Goal: Task Accomplishment & Management: Manage account settings

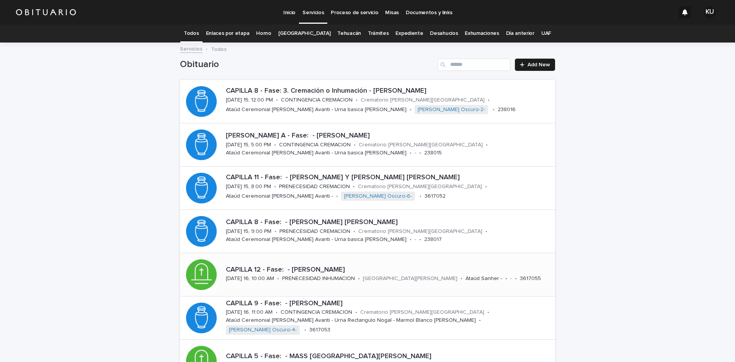
click at [447, 270] on p "CAPILLA 12 - Fase: - [PERSON_NAME]" at bounding box center [389, 270] width 326 height 8
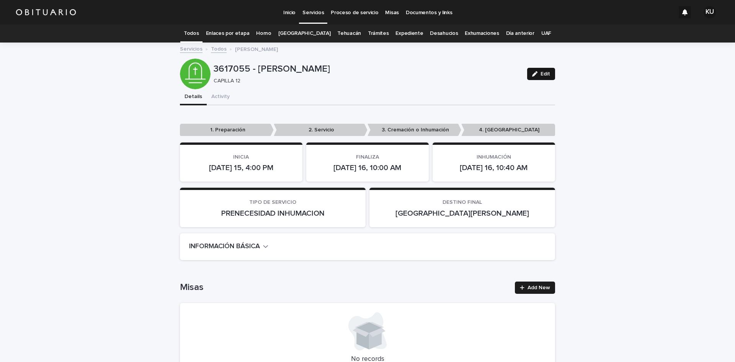
click at [551, 74] on button "Edit" at bounding box center [541, 74] width 28 height 12
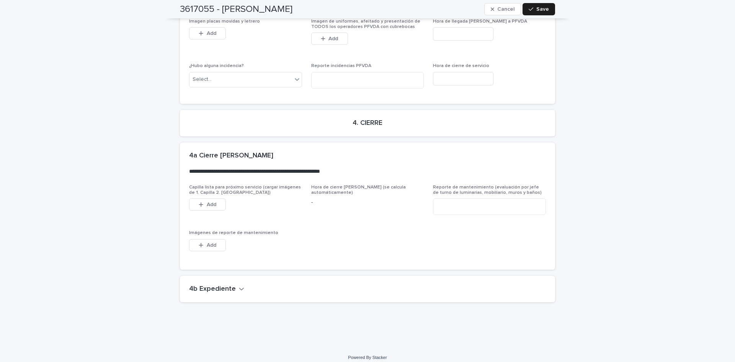
click at [242, 285] on div "4b Expediente" at bounding box center [366, 289] width 354 height 8
click at [239, 285] on icon "button" at bounding box center [241, 288] width 5 height 7
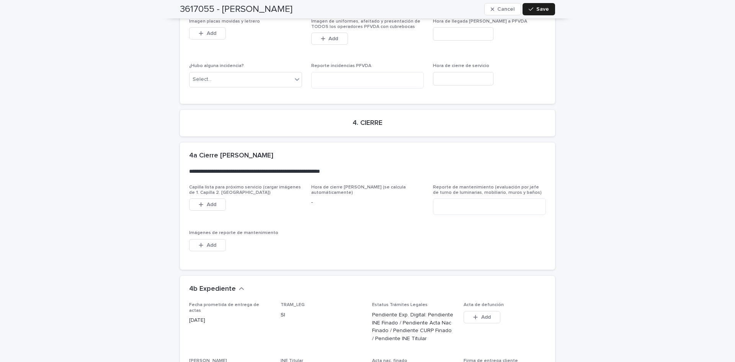
scroll to position [2088, 0]
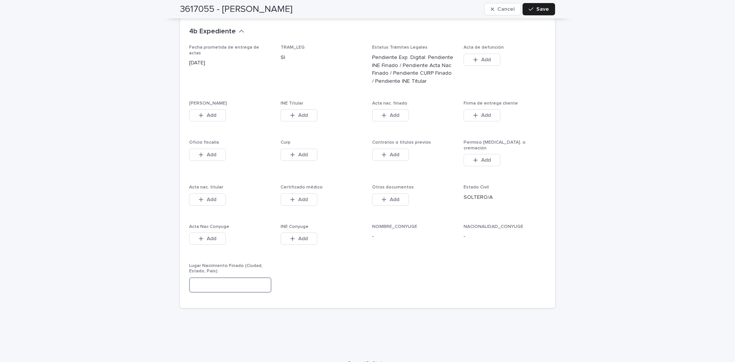
click at [219, 277] on input at bounding box center [230, 284] width 82 height 15
type input "*"
type input "**********"
click at [530, 10] on icon "button" at bounding box center [531, 9] width 5 height 5
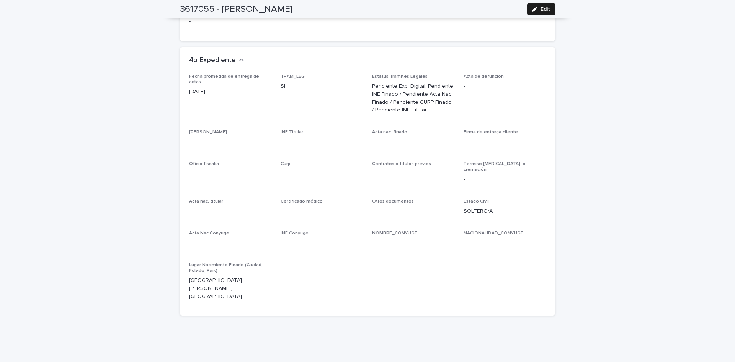
scroll to position [0, 0]
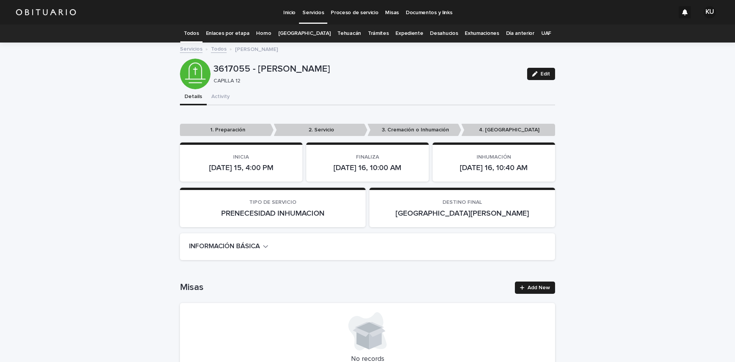
click at [321, 10] on p "Servicios" at bounding box center [312, 8] width 21 height 16
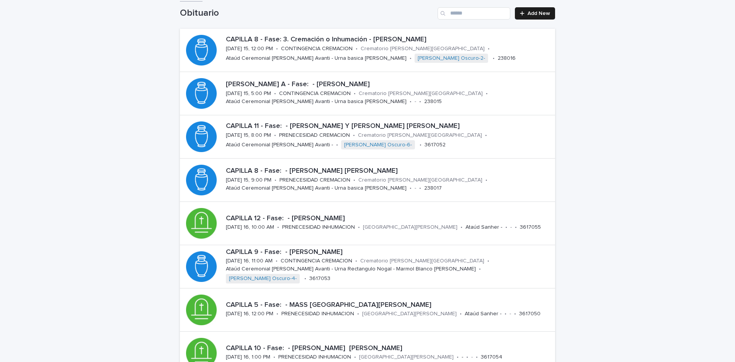
scroll to position [87, 0]
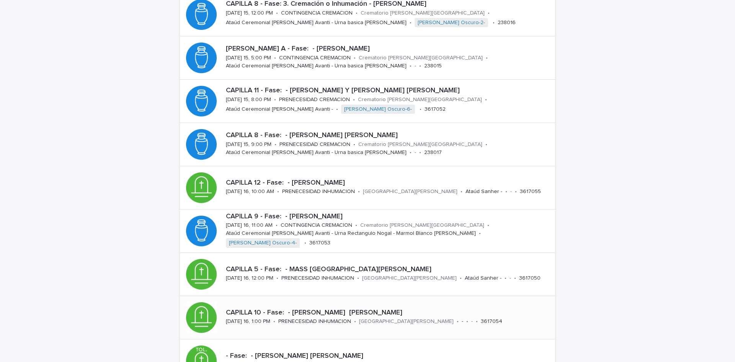
click at [482, 312] on p "CAPILLA 10 - Fase: - [PERSON_NAME] [PERSON_NAME]" at bounding box center [389, 313] width 326 height 8
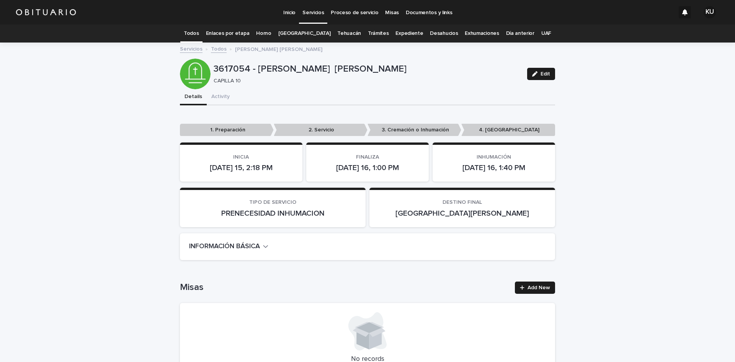
click at [308, 11] on p "Servicios" at bounding box center [312, 8] width 21 height 16
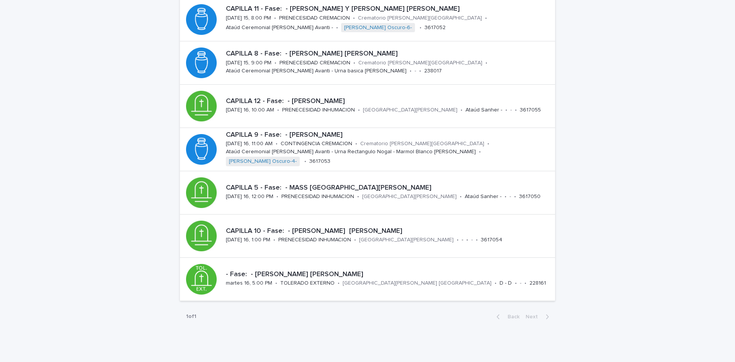
scroll to position [193, 0]
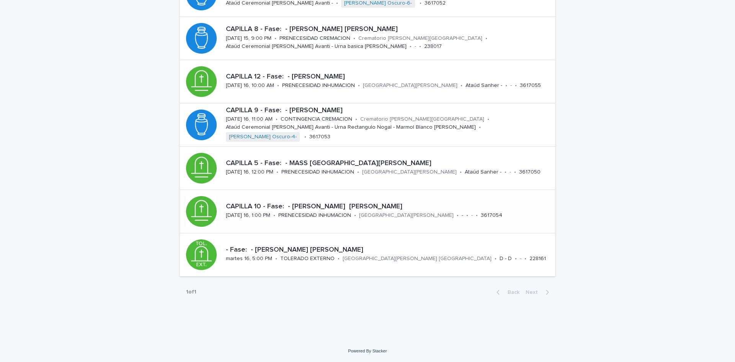
click at [413, 202] on div "CAPILLA 10 - Fase: - [PERSON_NAME] [PERSON_NAME]" at bounding box center [389, 206] width 326 height 10
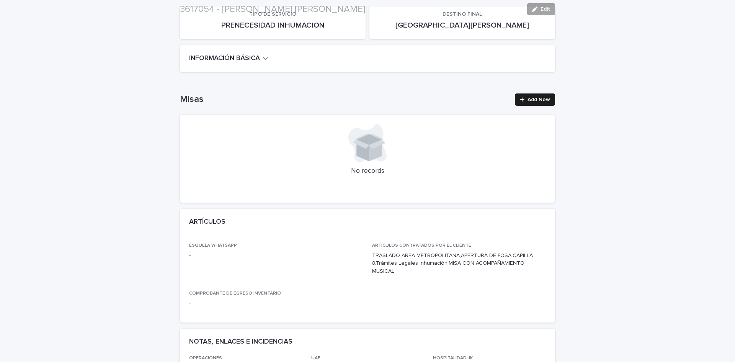
scroll to position [224, 0]
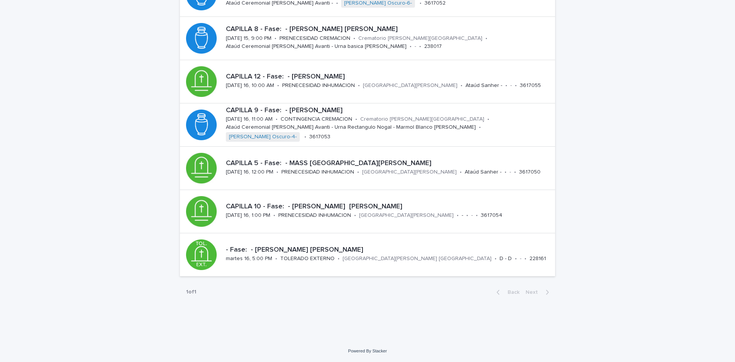
scroll to position [24, 0]
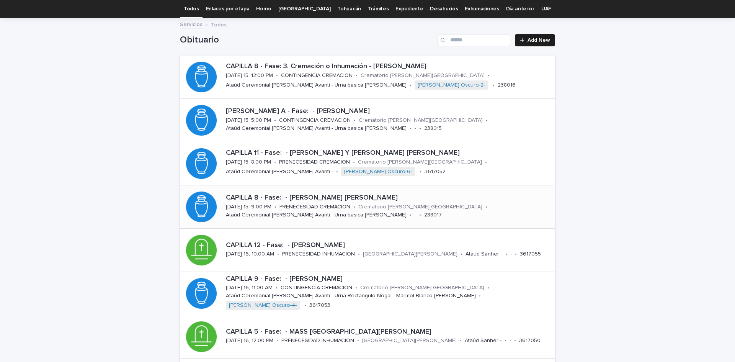
click at [489, 194] on p "CAPILLA 8 - Fase: - [PERSON_NAME] [PERSON_NAME]" at bounding box center [389, 198] width 326 height 8
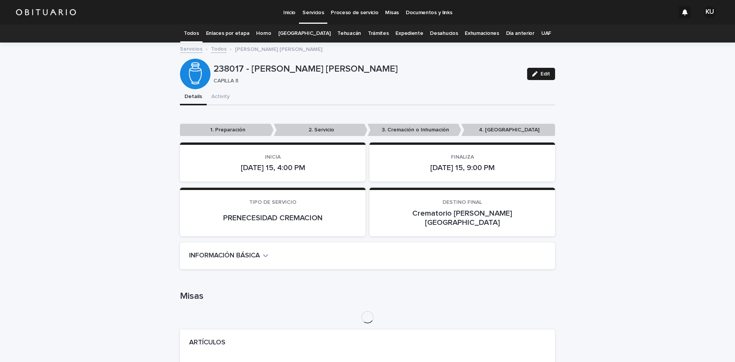
click at [541, 76] on span "Edit" at bounding box center [545, 73] width 10 height 5
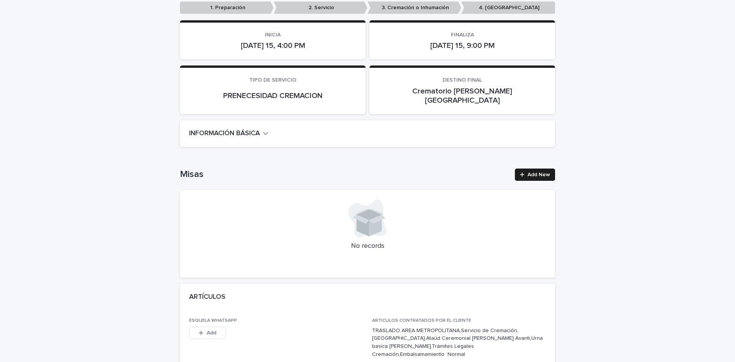
scroll to position [134, 0]
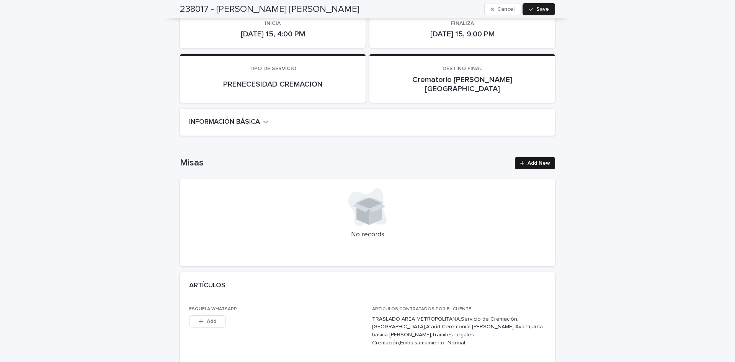
click at [545, 160] on span "Add New" at bounding box center [538, 162] width 23 height 5
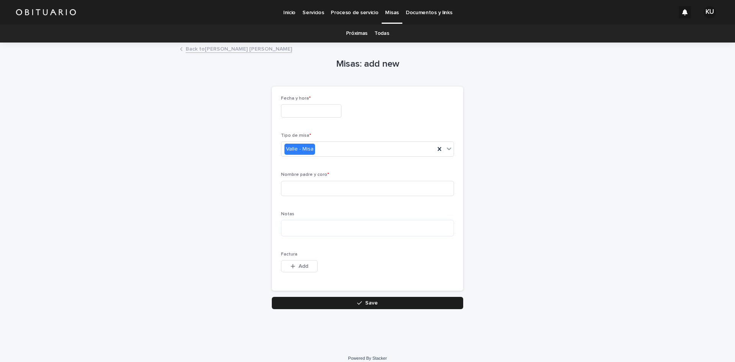
click at [325, 113] on input "text" at bounding box center [311, 110] width 60 height 13
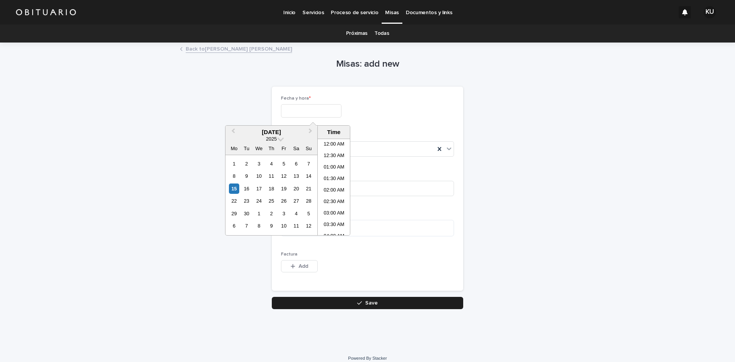
scroll to position [348, 0]
click at [233, 189] on div "15" at bounding box center [234, 188] width 10 height 10
click at [337, 233] on li "07:00 PM" at bounding box center [334, 232] width 33 height 11
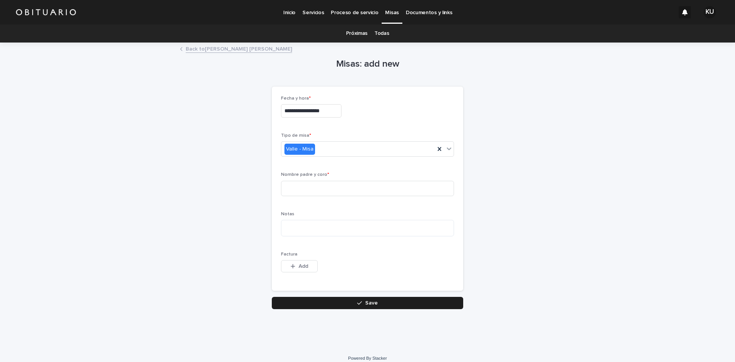
type input "**********"
click at [316, 191] on input at bounding box center [367, 188] width 173 height 15
type input "*******"
drag, startPoint x: 389, startPoint y: 305, endPoint x: 389, endPoint y: 293, distance: 12.6
click at [389, 305] on button "Save" at bounding box center [367, 303] width 191 height 12
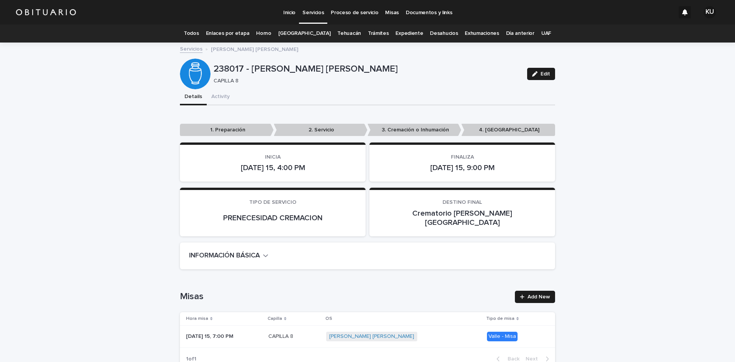
click at [313, 13] on p "Servicios" at bounding box center [312, 8] width 21 height 16
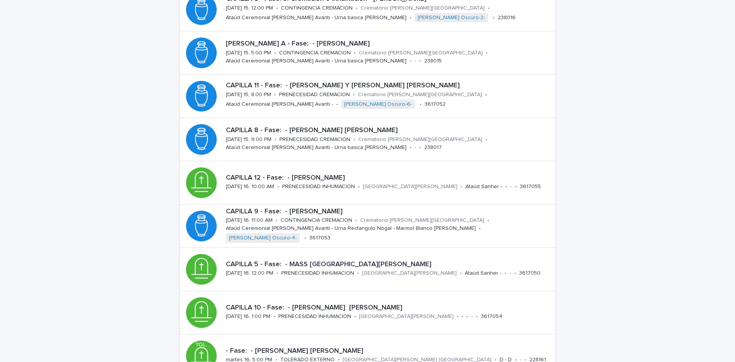
scroll to position [107, 0]
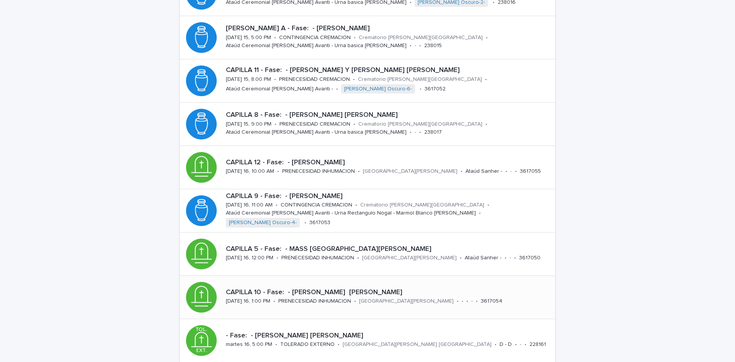
click at [467, 289] on p "CAPILLA 10 - Fase: - [PERSON_NAME] [PERSON_NAME]" at bounding box center [389, 292] width 326 height 8
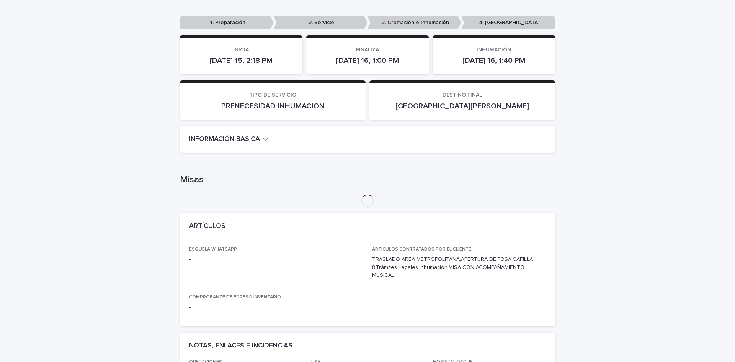
scroll to position [24, 0]
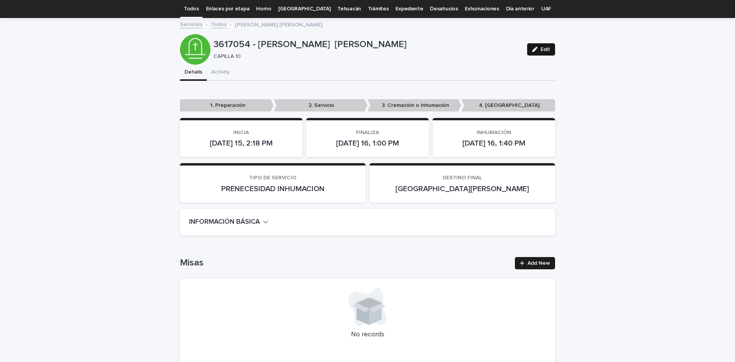
click at [542, 48] on span "Edit" at bounding box center [545, 49] width 10 height 5
click at [542, 263] on span "Add New" at bounding box center [538, 262] width 23 height 5
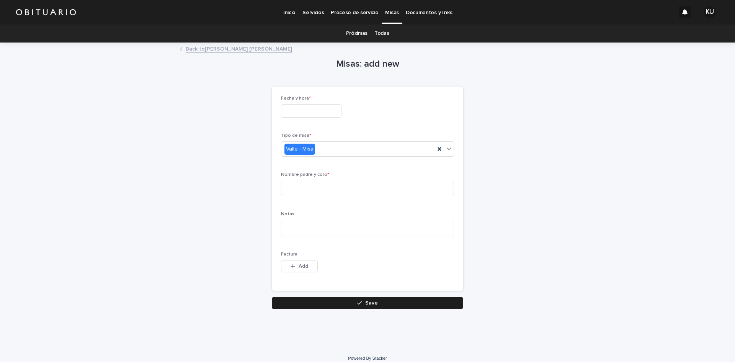
click at [293, 108] on input "text" at bounding box center [311, 110] width 60 height 13
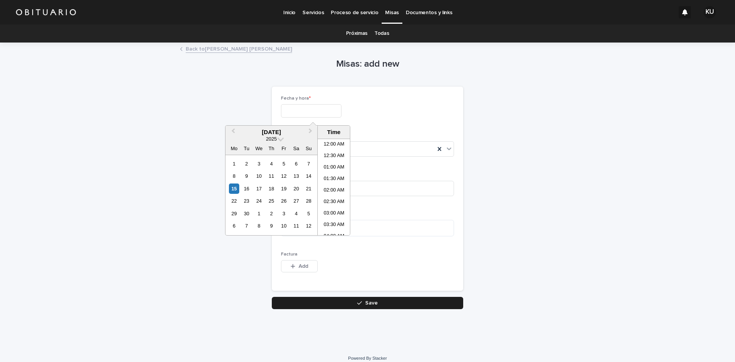
scroll to position [348, 0]
click at [247, 186] on div "16" at bounding box center [246, 188] width 10 height 10
click at [332, 207] on li "11:00 AM" at bounding box center [334, 206] width 33 height 11
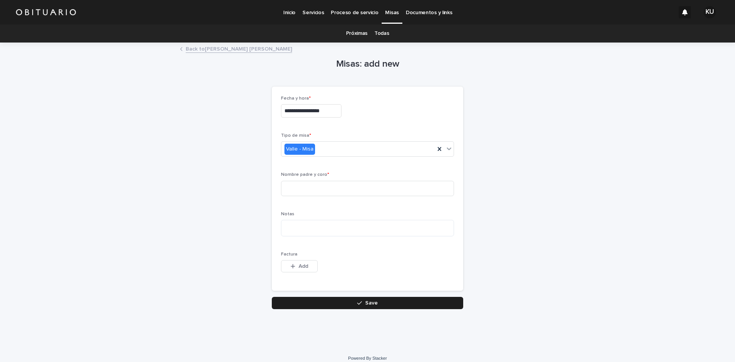
type input "**********"
click at [294, 192] on input at bounding box center [367, 188] width 173 height 15
type input "*******"
click at [386, 299] on button "Save" at bounding box center [367, 303] width 191 height 12
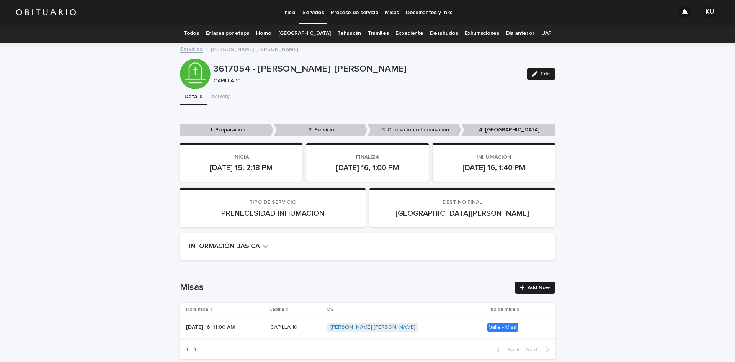
click at [344, 328] on link "[PERSON_NAME] [PERSON_NAME]" at bounding box center [372, 327] width 85 height 7
click at [289, 329] on p "CAPILLA 10" at bounding box center [284, 326] width 29 height 8
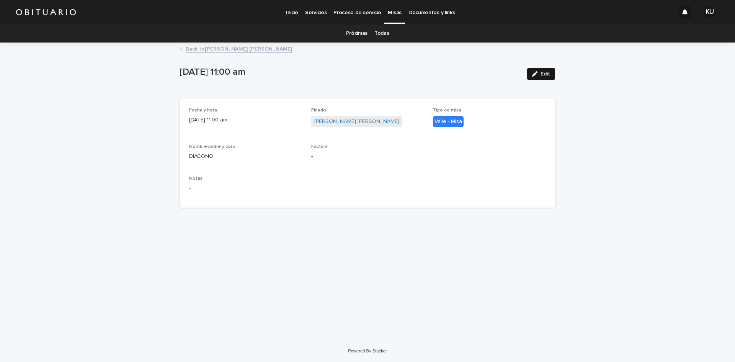
click at [544, 74] on span "Edit" at bounding box center [545, 73] width 10 height 5
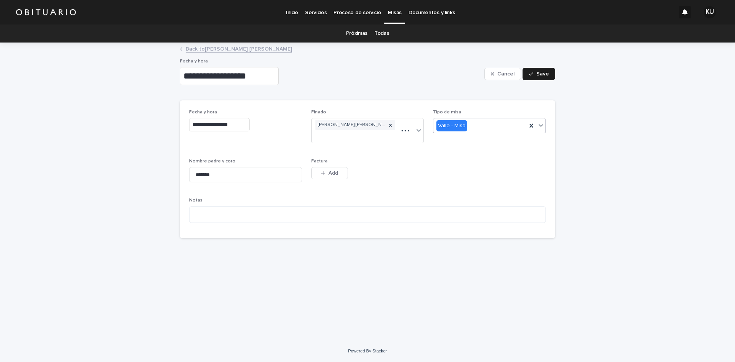
click at [490, 124] on div "Valle - Misa" at bounding box center [479, 125] width 93 height 13
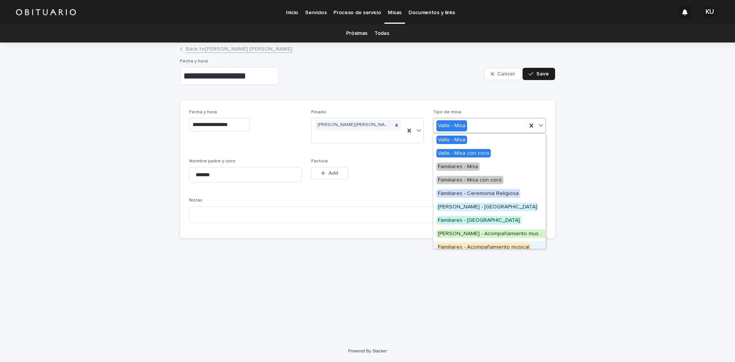
scroll to position [6, 0]
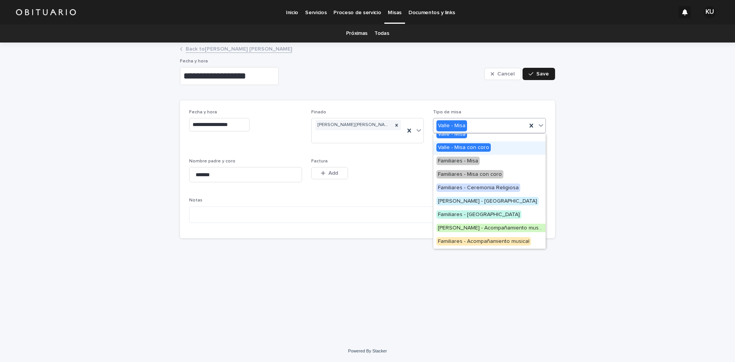
click at [481, 148] on span "Valle - Misa con coro" at bounding box center [463, 147] width 54 height 8
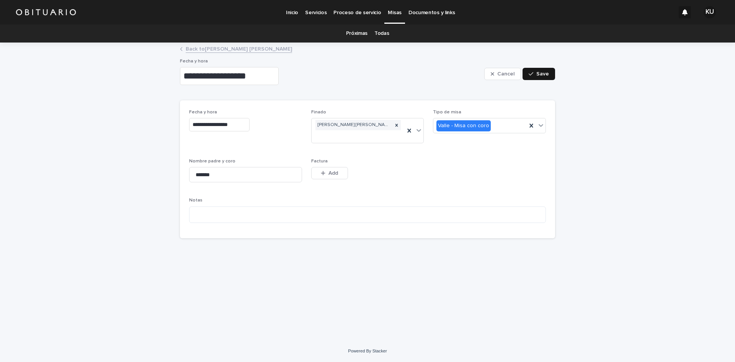
click at [541, 75] on span "Save" at bounding box center [542, 73] width 13 height 5
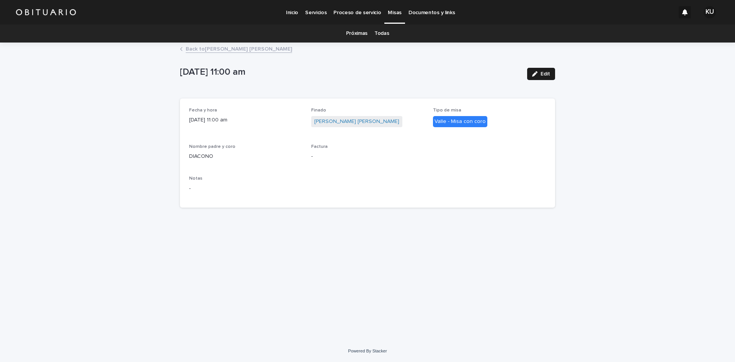
click at [320, 9] on p "Servicios" at bounding box center [315, 8] width 21 height 16
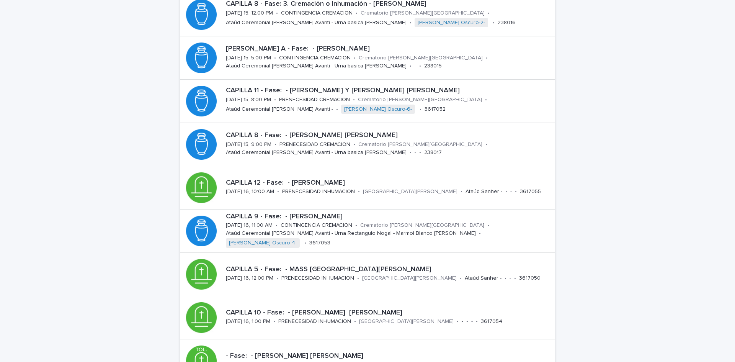
scroll to position [118, 0]
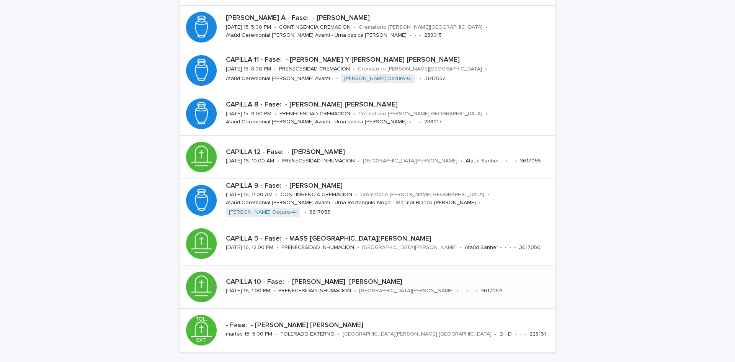
click at [462, 286] on div "-" at bounding box center [463, 290] width 2 height 8
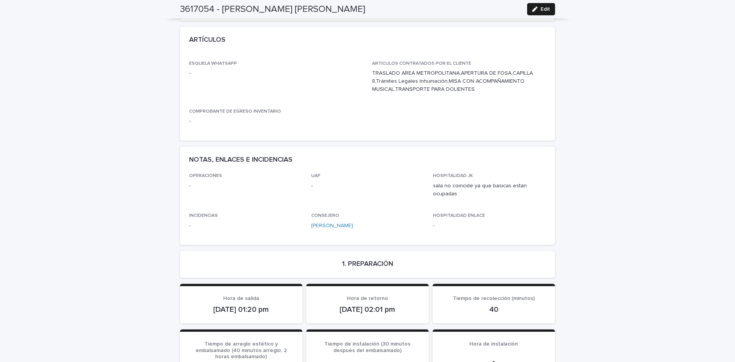
scroll to position [355, 0]
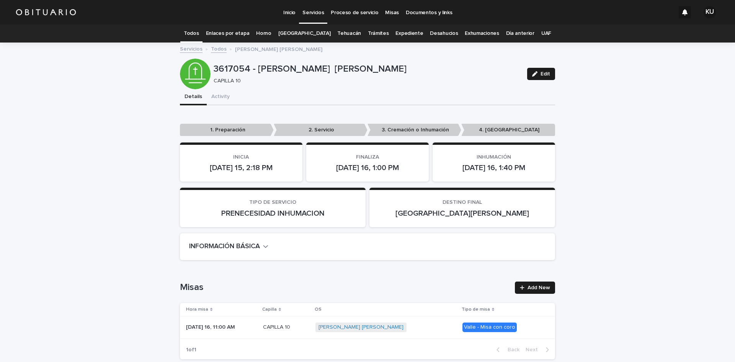
click at [316, 12] on p "Servicios" at bounding box center [312, 8] width 21 height 16
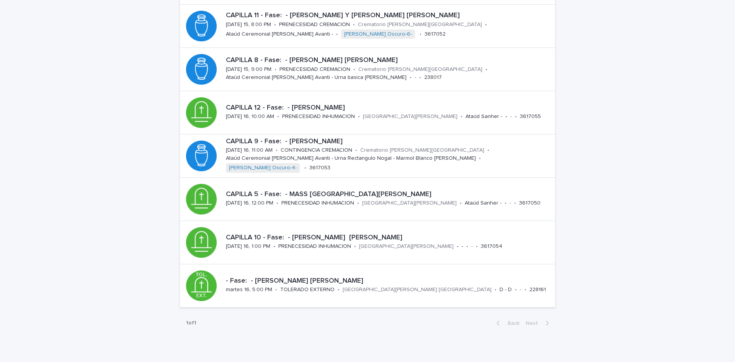
scroll to position [162, 0]
click at [402, 233] on p "CAPILLA 10 - Fase: - [PERSON_NAME] [PERSON_NAME]" at bounding box center [389, 237] width 326 height 8
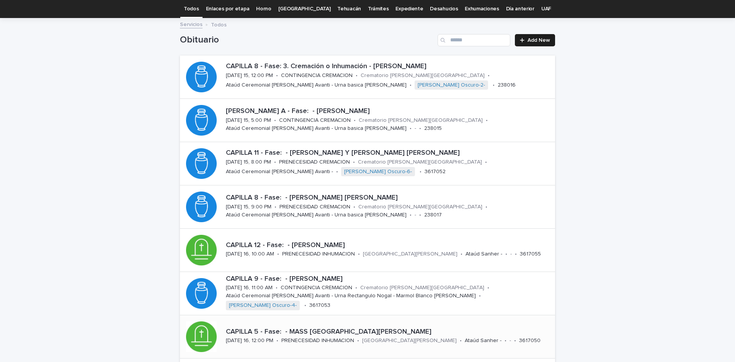
click at [369, 324] on div "CAPILLA 5 - Fase: - MASS [PERSON_NAME] DEL [PERSON_NAME][DATE] 16, 12:00 PM • P…" at bounding box center [367, 336] width 375 height 43
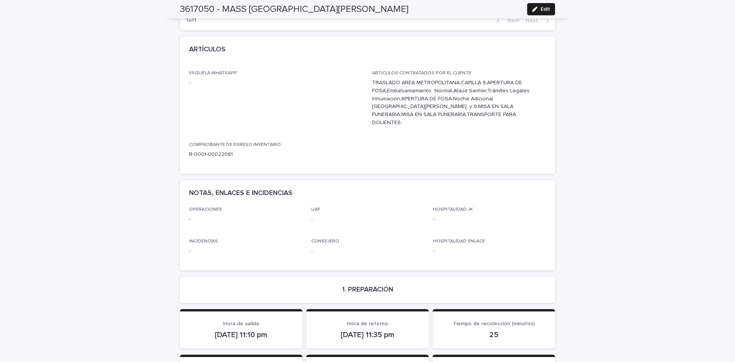
scroll to position [360, 0]
